Goal: Information Seeking & Learning: Learn about a topic

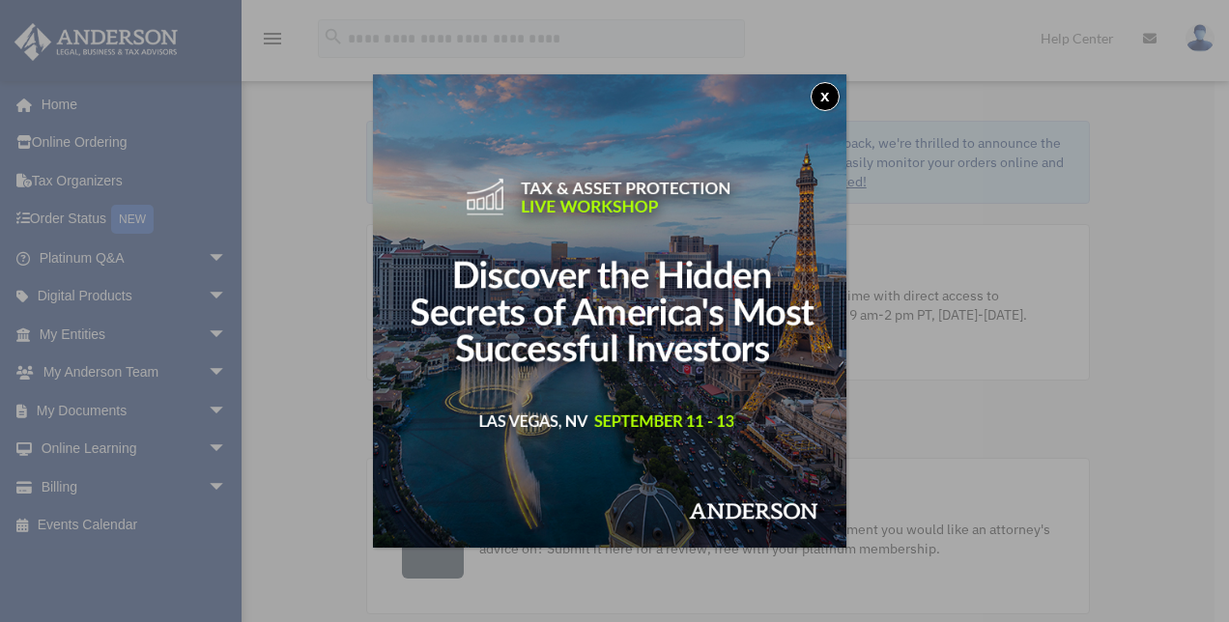
click at [831, 89] on button "x" at bounding box center [825, 96] width 29 height 29
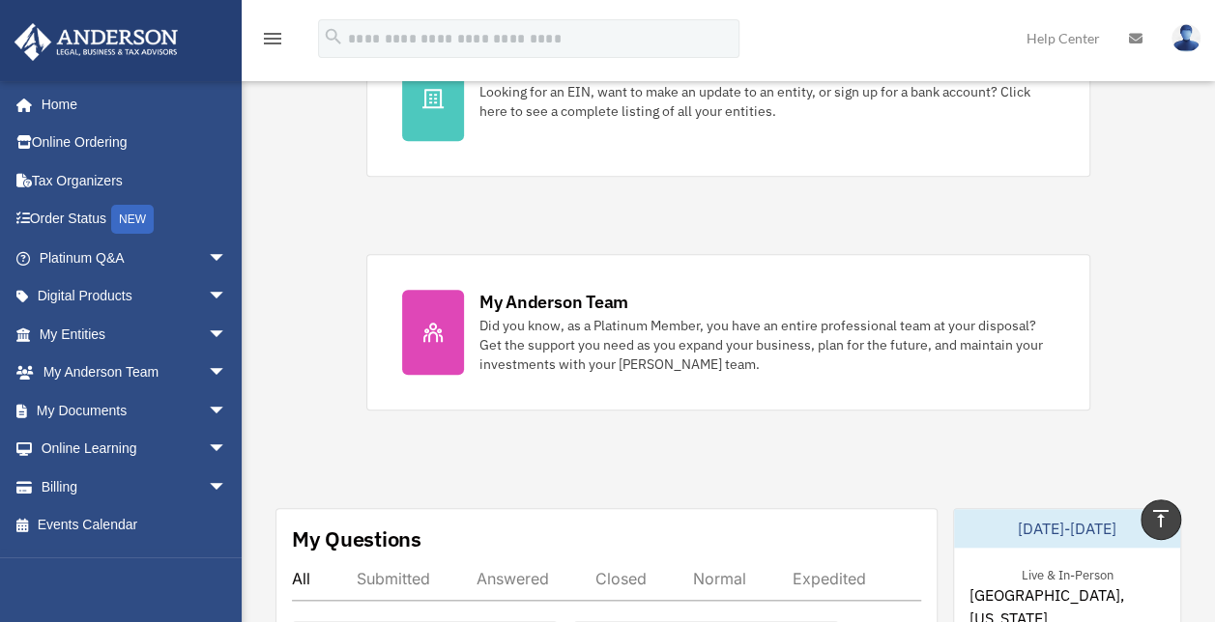
scroll to position [684, 0]
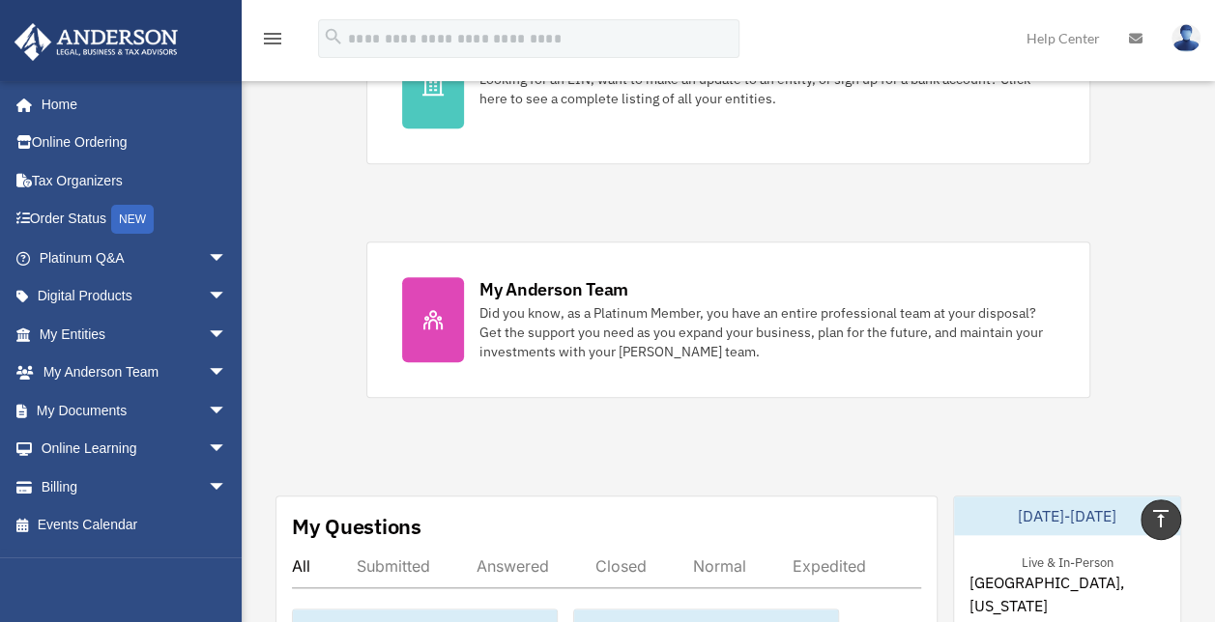
click at [431, 288] on div at bounding box center [433, 319] width 62 height 85
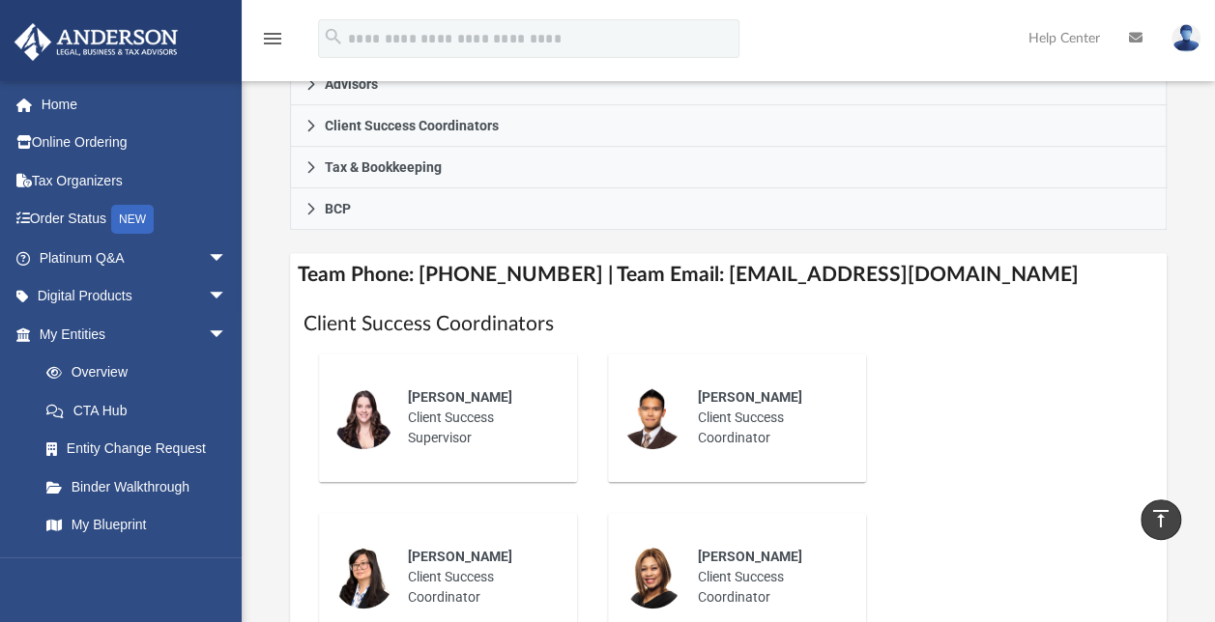
scroll to position [628, 0]
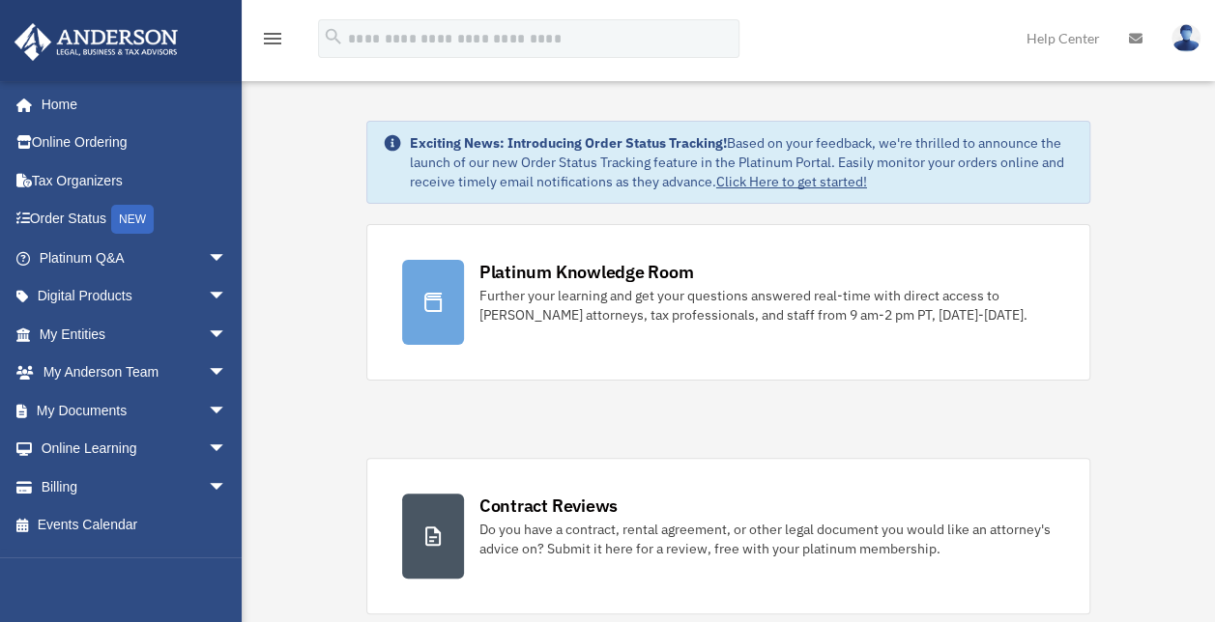
click at [617, 321] on div "Further your learning and get your questions answered real-time with direct acc…" at bounding box center [767, 305] width 576 height 39
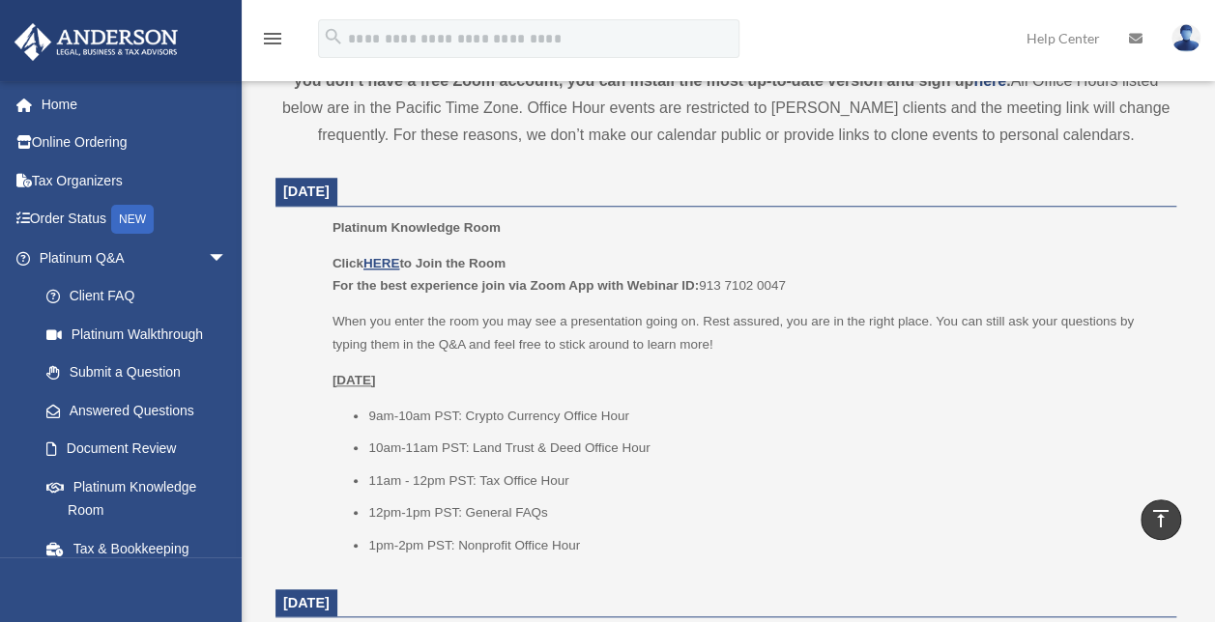
scroll to position [713, 0]
